Goal: Task Accomplishment & Management: Use online tool/utility

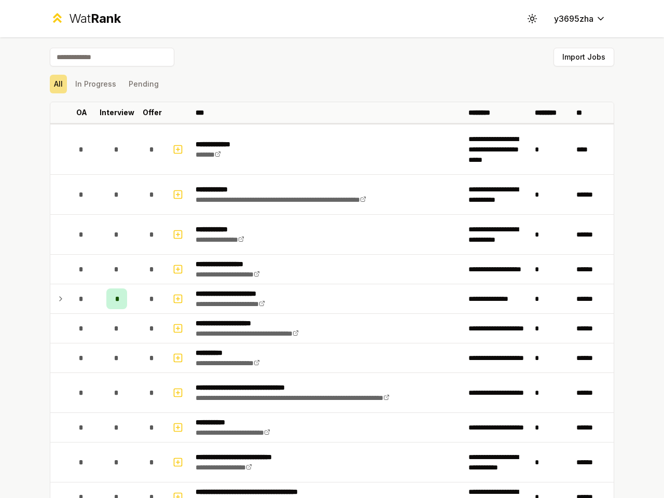
click at [528, 19] on icon at bounding box center [532, 18] width 10 height 10
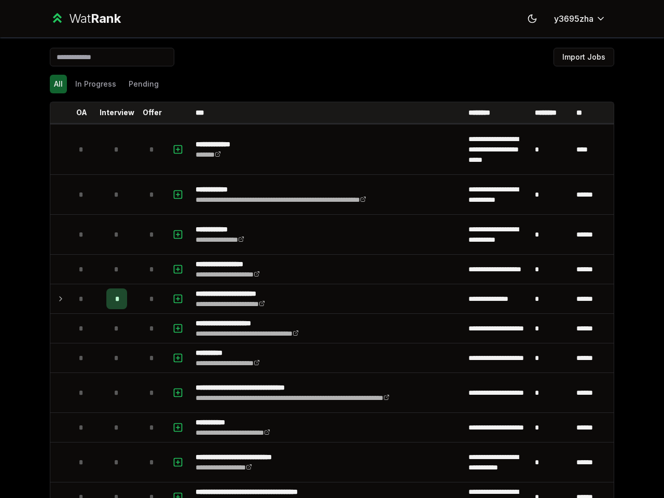
click at [579, 57] on button "Import Jobs" at bounding box center [584, 57] width 61 height 19
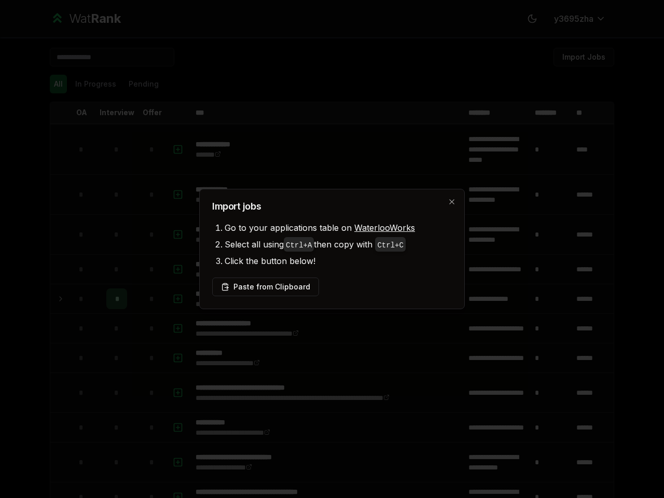
click at [54, 84] on div at bounding box center [332, 249] width 664 height 498
click at [91, 84] on div at bounding box center [332, 249] width 664 height 498
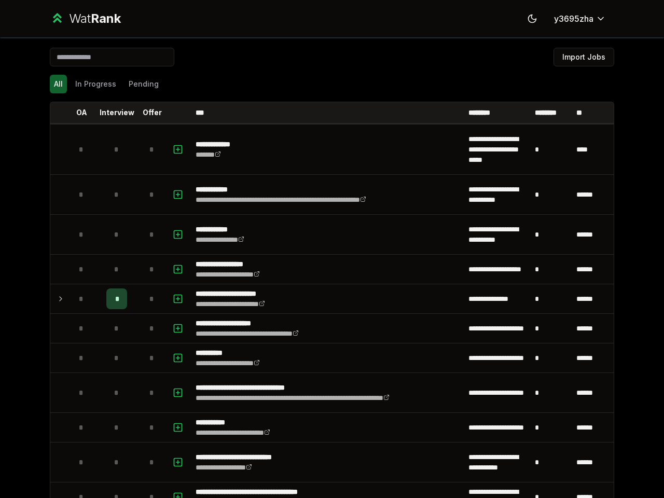
click at [139, 84] on button "Pending" at bounding box center [144, 84] width 38 height 19
click at [54, 113] on th at bounding box center [58, 112] width 17 height 21
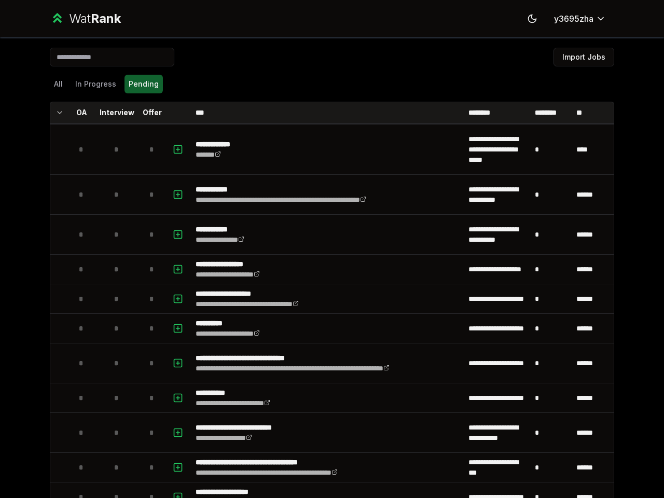
click at [77, 113] on p "OA" at bounding box center [81, 112] width 11 height 10
click at [113, 113] on p "Interview" at bounding box center [117, 112] width 35 height 10
click at [148, 113] on p "Offer" at bounding box center [152, 112] width 19 height 10
click at [175, 113] on th at bounding box center [179, 112] width 25 height 21
